Goal: Use online tool/utility: Utilize a website feature to perform a specific function

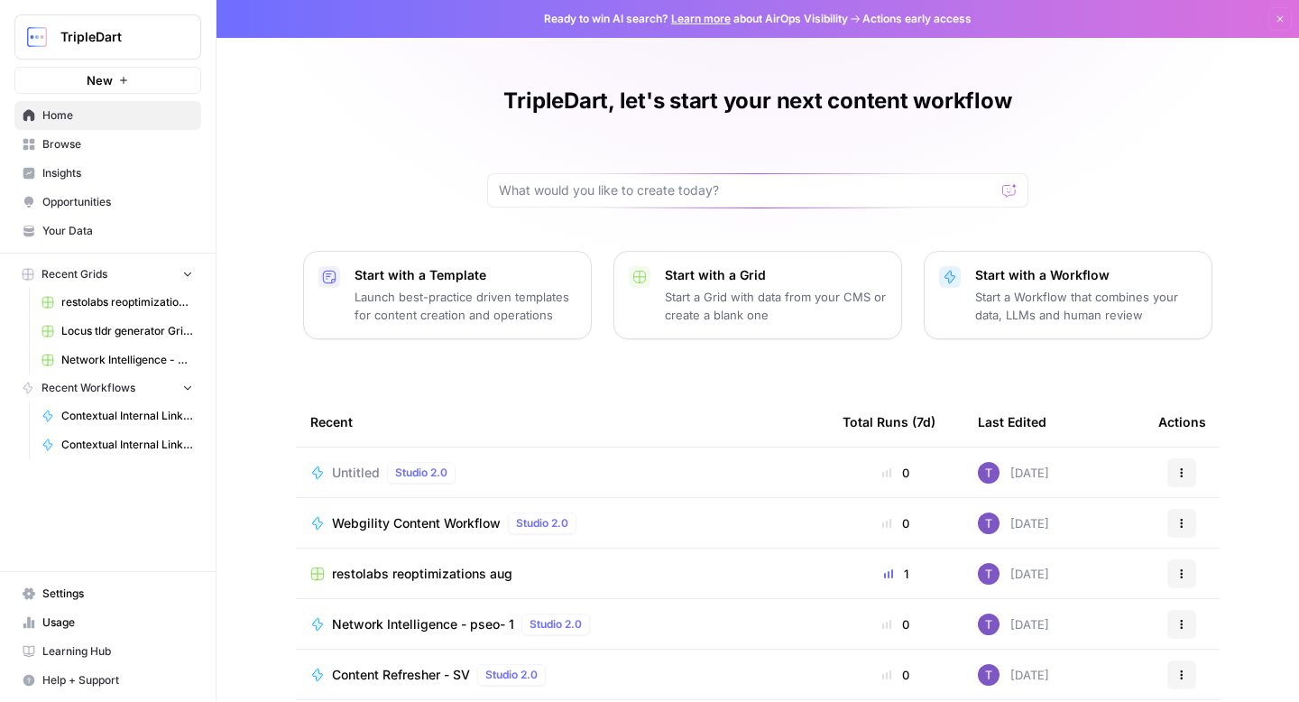
click at [114, 147] on span "Browse" at bounding box center [117, 144] width 151 height 16
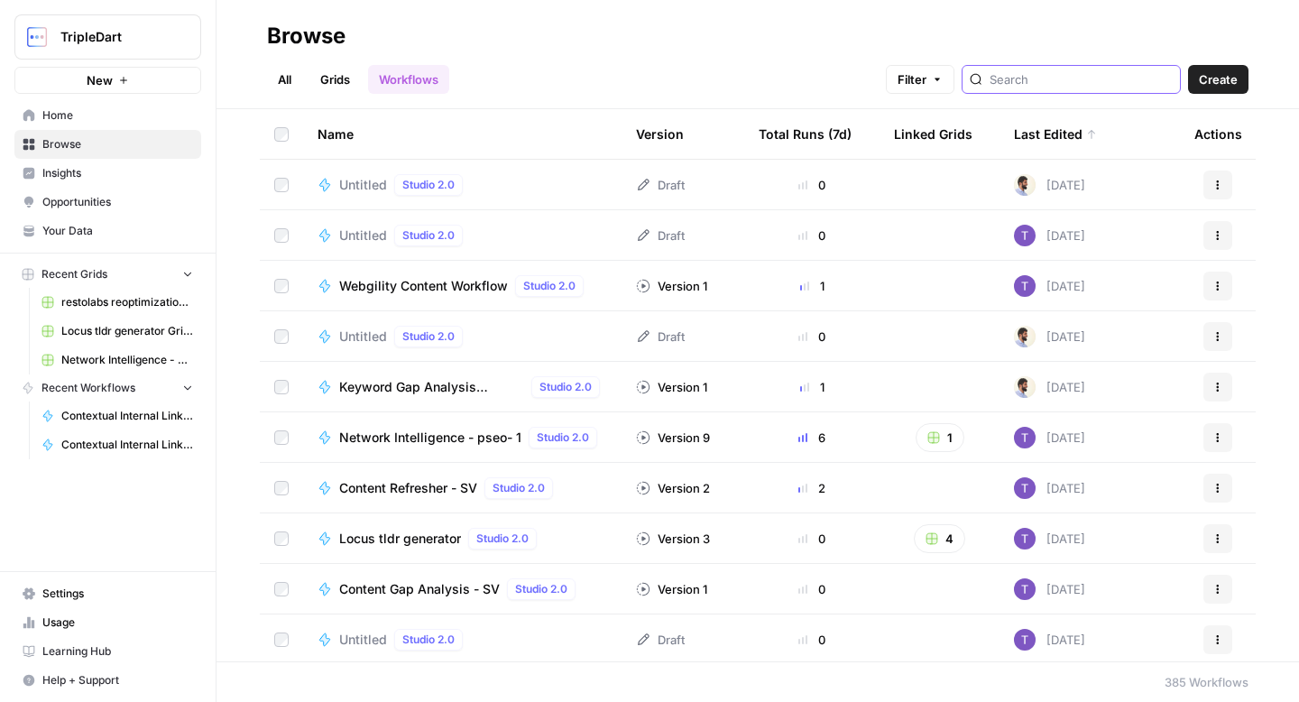
click at [1089, 75] on input "search" at bounding box center [1080, 79] width 183 height 18
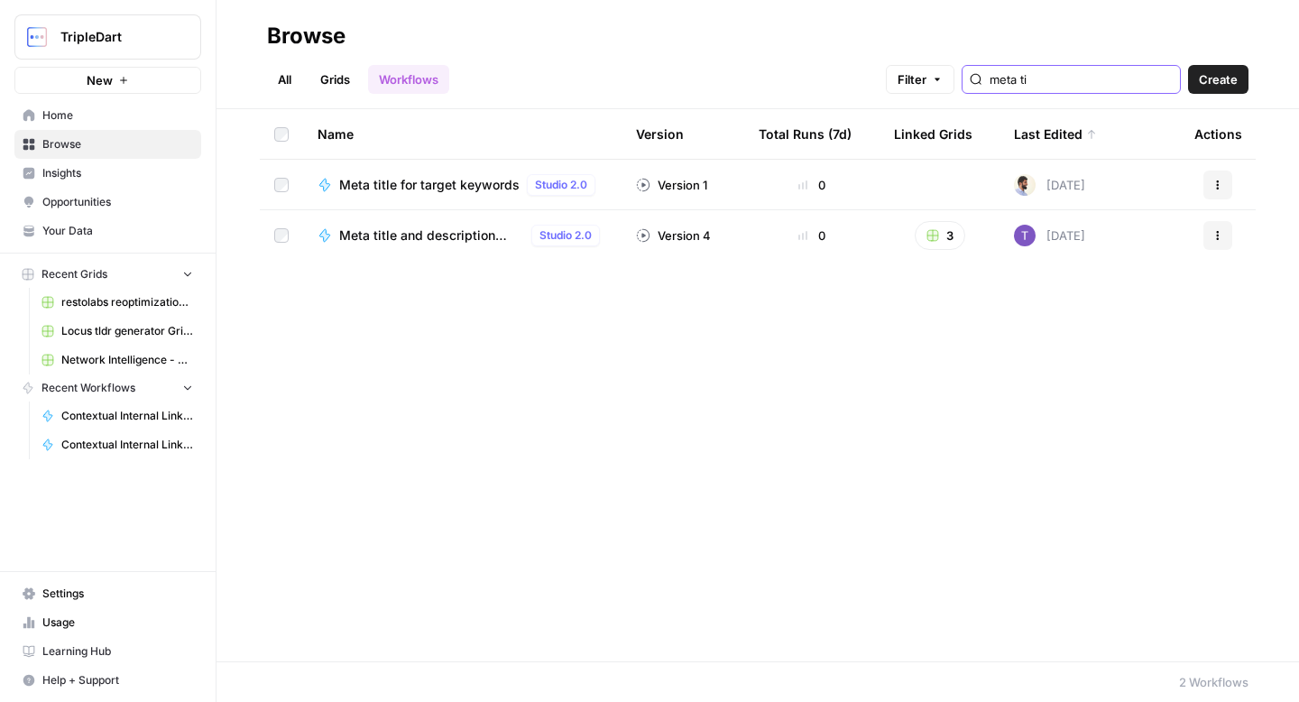
type input "meta ti"
click at [452, 186] on span "Meta title for target keywords" at bounding box center [429, 185] width 180 height 18
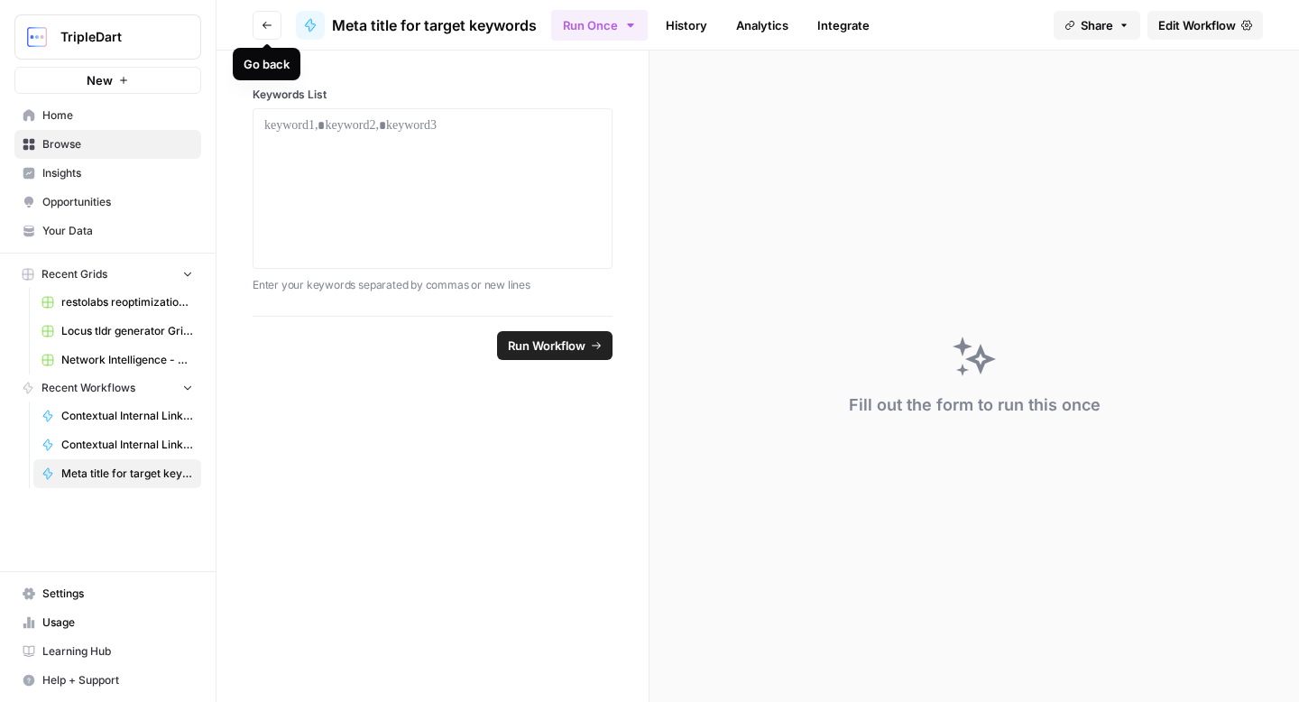
click at [267, 23] on icon "button" at bounding box center [267, 25] width 11 height 11
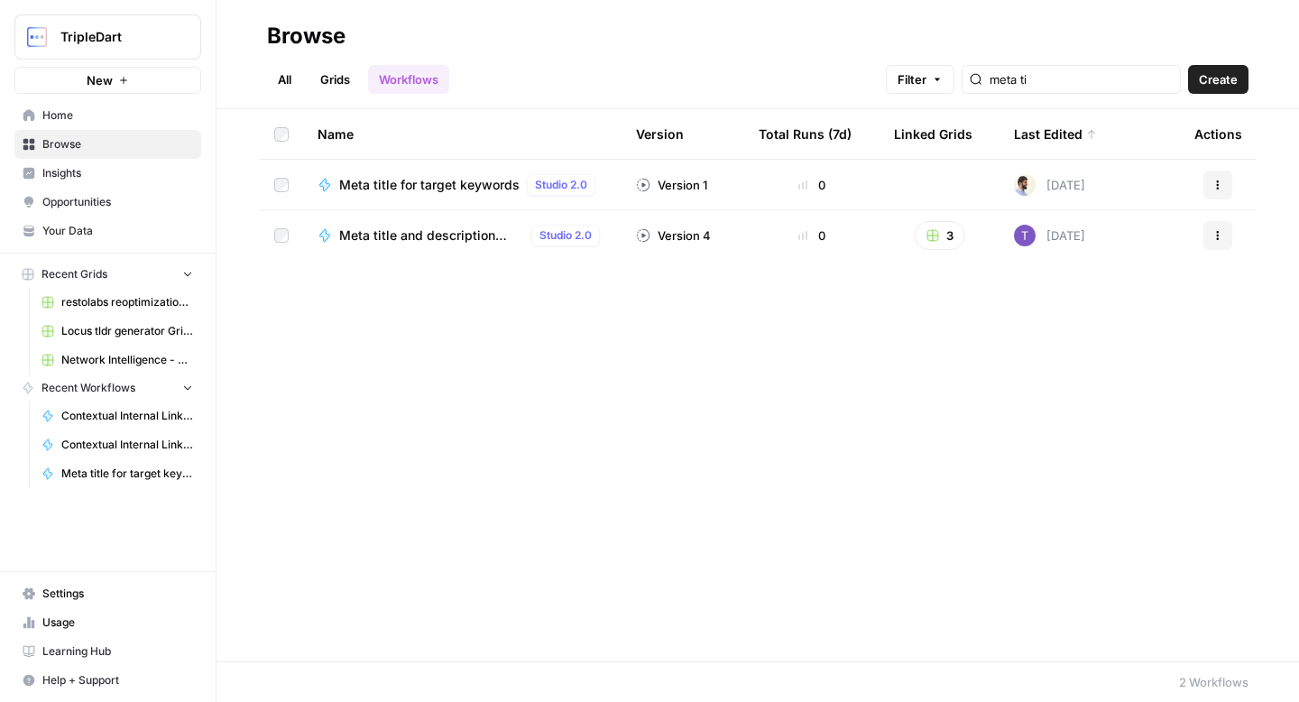
click at [379, 246] on td "Meta title and description audit ([DATE]) Studio 2.0" at bounding box center [462, 235] width 318 height 51
click at [383, 243] on span "Meta title and description audit ([DATE])" at bounding box center [431, 235] width 185 height 18
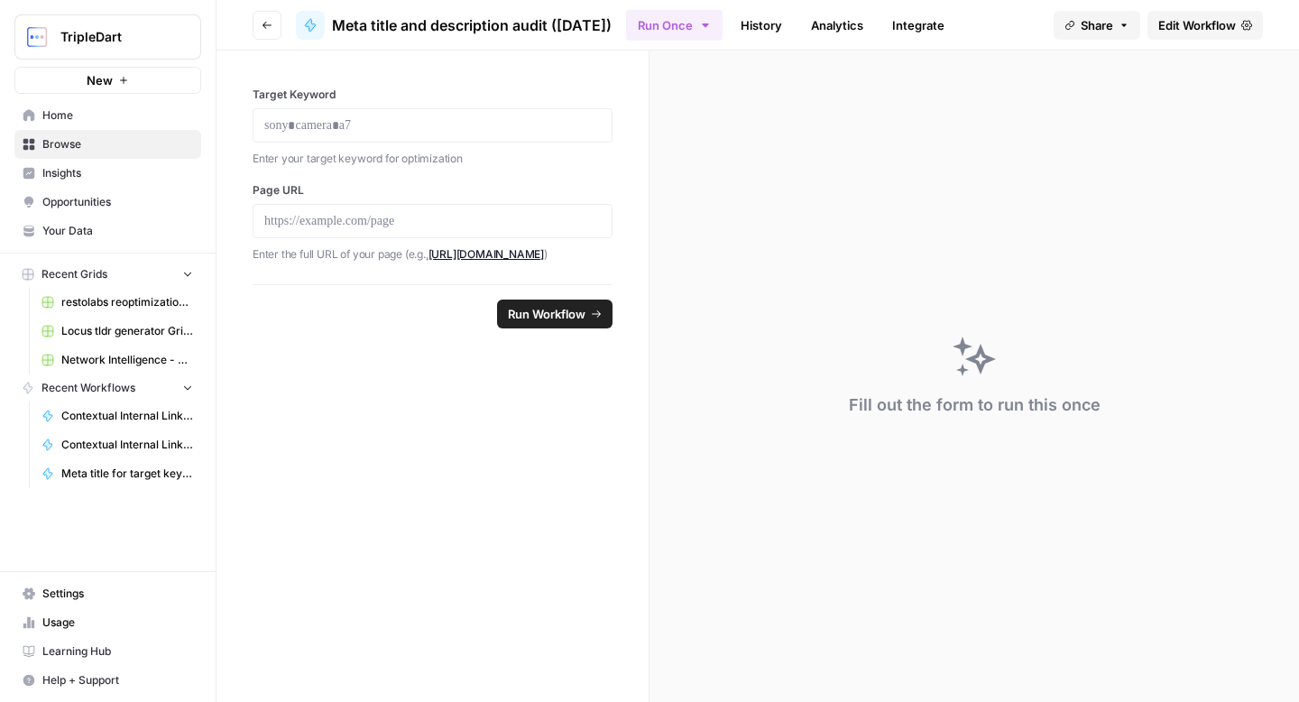
click at [260, 27] on button "Go back" at bounding box center [267, 25] width 29 height 29
